Goal: Obtain resource: Obtain resource

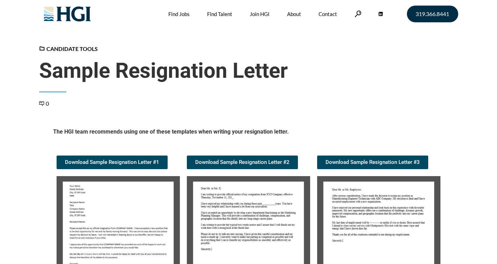
click at [101, 176] on img at bounding box center [118, 234] width 123 height 116
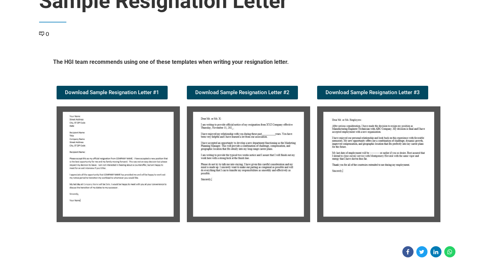
scroll to position [70, 0]
click at [133, 128] on img at bounding box center [118, 164] width 123 height 116
click at [133, 127] on img at bounding box center [118, 164] width 123 height 116
click at [132, 127] on img at bounding box center [118, 164] width 123 height 116
click at [98, 147] on img at bounding box center [118, 164] width 123 height 116
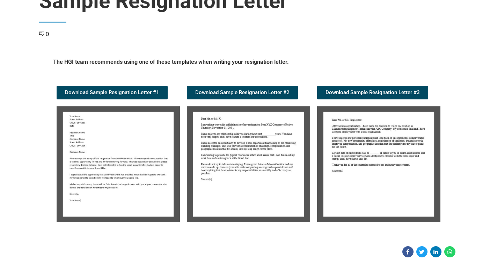
click at [98, 147] on img at bounding box center [118, 164] width 123 height 116
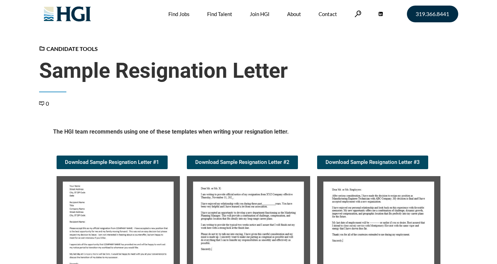
scroll to position [70, 0]
